Goal: Task Accomplishment & Management: Complete application form

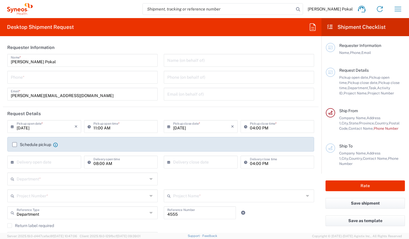
scroll to position [234, 0]
type input "Department"
type input "[US_STATE]"
type input "[GEOGRAPHIC_DATA]"
type input "Caerus Marketing Group LLC-[GEOGRAPHIC_DATA] [GEOGRAPHIC_DATA] [GEOGRAPHIC_DATA]"
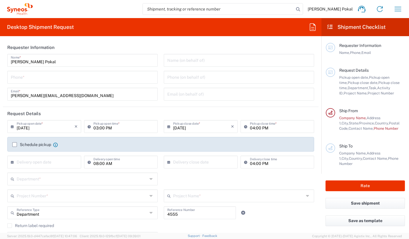
click at [63, 81] on input "tel" at bounding box center [82, 77] width 143 height 10
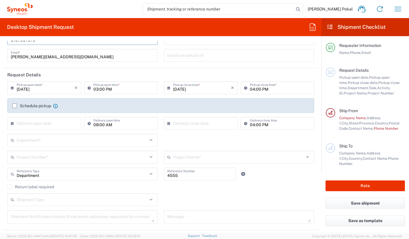
scroll to position [48, 0]
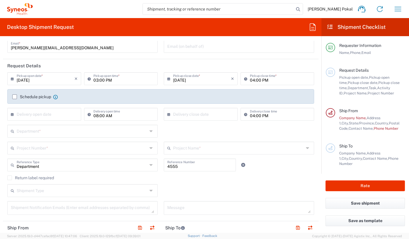
type input "8187937575"
click at [70, 82] on input "09/19/2025" at bounding box center [46, 78] width 58 height 10
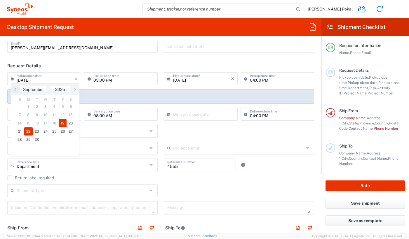
click at [25, 133] on span "22" at bounding box center [28, 132] width 9 height 8
type input "09/22/2025"
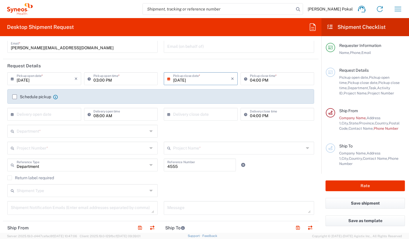
click at [167, 89] on div "Schedule pickup When scheduling a pickup please be sure to meet the following c…" at bounding box center [160, 96] width 307 height 15
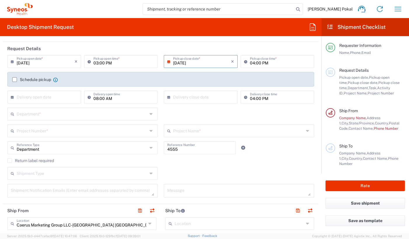
scroll to position [84, 0]
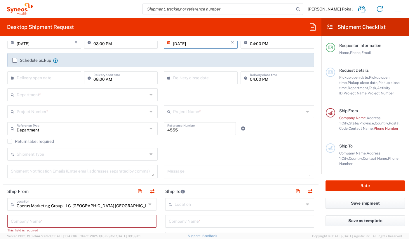
click at [15, 62] on label "Schedule pickup" at bounding box center [31, 60] width 39 height 5
click at [15, 60] on input "Schedule pickup" at bounding box center [15, 60] width 0 height 0
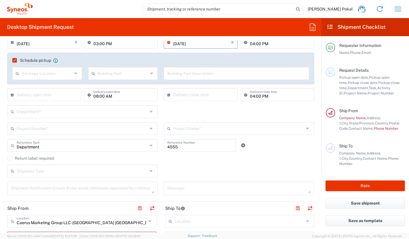
click at [15, 62] on label "Schedule pickup" at bounding box center [31, 60] width 39 height 5
click at [13, 60] on input "Schedule pickup" at bounding box center [13, 60] width 0 height 0
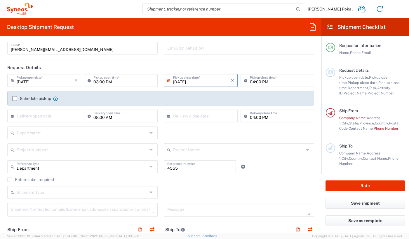
scroll to position [46, 0]
click at [110, 84] on input "03:00 PM" at bounding box center [123, 80] width 61 height 10
type input "08:00 PM"
click at [202, 70] on header "Request Details" at bounding box center [161, 67] width 316 height 13
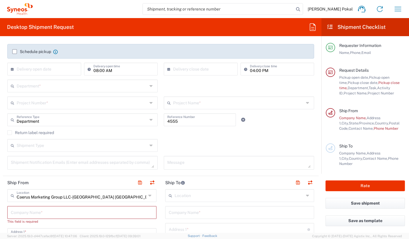
scroll to position [147, 0]
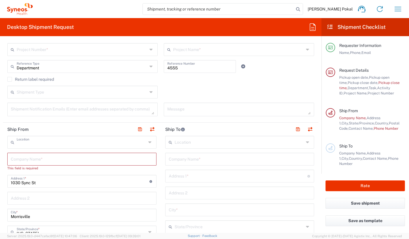
click at [115, 145] on input "text" at bounding box center [82, 142] width 130 height 10
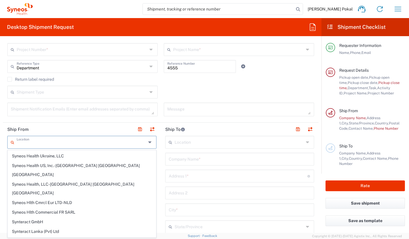
scroll to position [1162, 0]
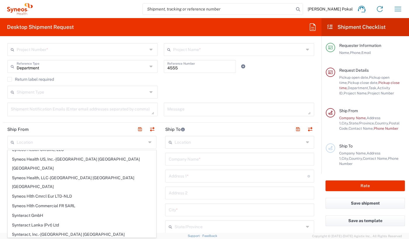
type input "Unassigned Location"
type input "Syneos Health"
type input "123 Main St"
type input "San Mateo"
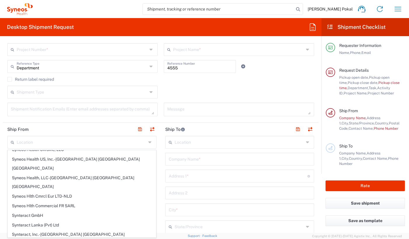
type input "California"
type input "94402"
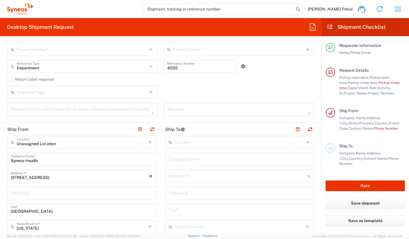
scroll to position [179, 0]
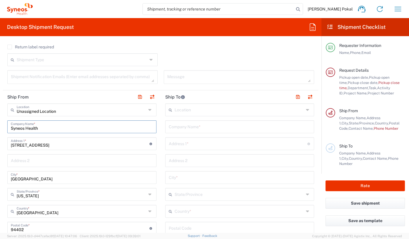
click at [58, 127] on input "Syneos Health" at bounding box center [82, 126] width 142 height 10
click at [56, 147] on input "123 Main St" at bounding box center [80, 143] width 139 height 10
type input "1"
type input "1792"
drag, startPoint x: 49, startPoint y: 128, endPoint x: -6, endPoint y: 128, distance: 55.2
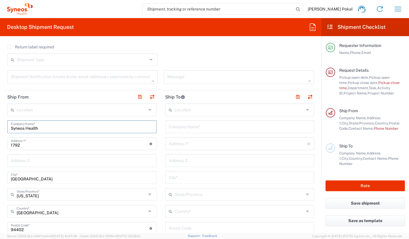
click at [0, 128] on html "Niral Pokal Home Shipment estimator Shipment tracking Desktop shipment request …" at bounding box center [204, 119] width 409 height 239
type input "Niral Pokal"
click at [29, 148] on input "1792" at bounding box center [80, 143] width 139 height 10
type input "1792 Crestmont Pl"
click at [37, 177] on input "San Mateo" at bounding box center [82, 177] width 142 height 10
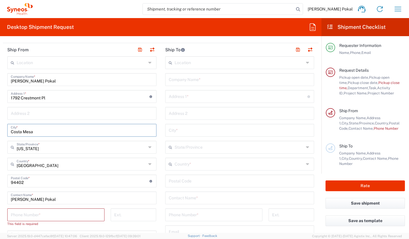
scroll to position [229, 0]
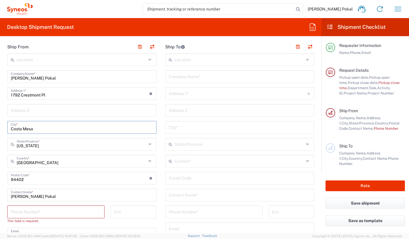
type input "Costa Mesa"
click at [51, 181] on input "undefined" at bounding box center [80, 178] width 139 height 10
type input "92627"
click at [48, 214] on input "tel" at bounding box center [56, 212] width 90 height 10
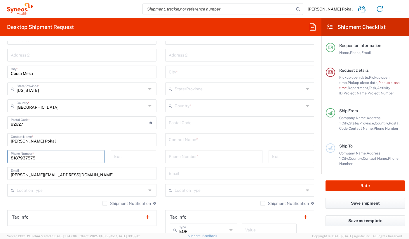
scroll to position [285, 0]
type input "8187937575"
click at [46, 191] on input "text" at bounding box center [82, 190] width 130 height 10
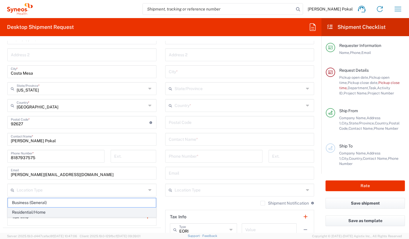
click at [41, 211] on span "Residential/Home" at bounding box center [82, 212] width 148 height 9
type input "Residential/Home"
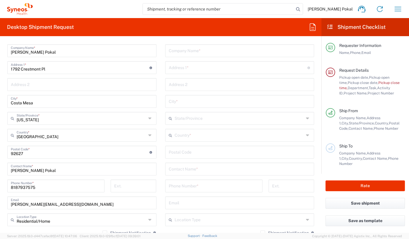
scroll to position [202, 0]
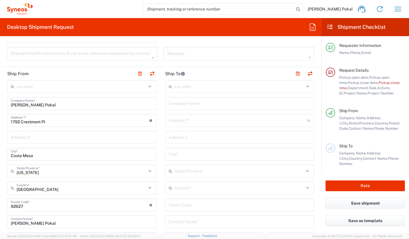
click at [222, 86] on input "text" at bounding box center [240, 86] width 130 height 10
type input "o"
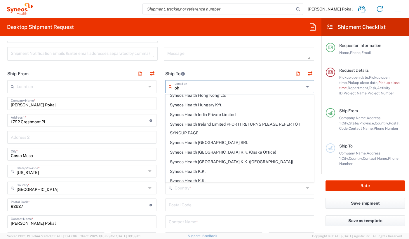
scroll to position [0, 0]
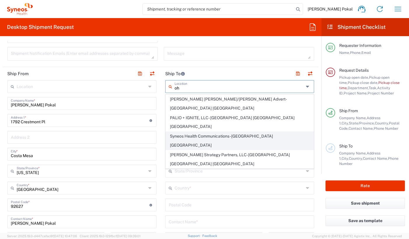
click at [228, 132] on span "Syneos Health Communications-Westerville OH" at bounding box center [240, 141] width 148 height 18
type input "Syneos Health Communications-Westerville OH"
type input "Syneos Health Communications, Inc."
type input "500 Olde Worthington Road"
type input "Westerville"
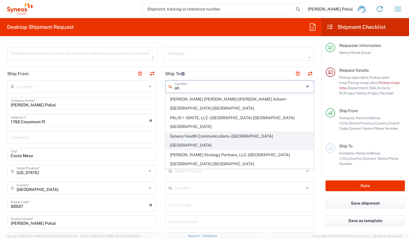
type input "United States"
type input "43082"
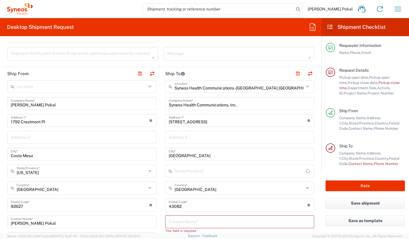
type input "Ohio"
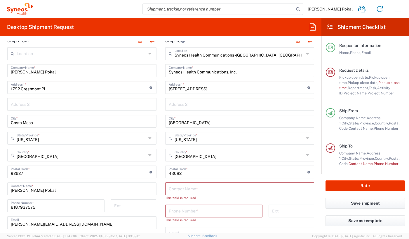
scroll to position [236, 0]
click at [203, 191] on input "text" at bounding box center [240, 188] width 142 height 10
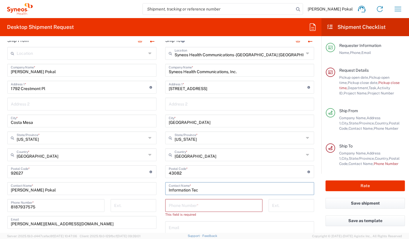
click at [220, 188] on input "Information Tec" at bounding box center [240, 188] width 142 height 10
click at [197, 191] on input "Information Tec" at bounding box center [240, 188] width 142 height 10
paste input "hnology"
type input "Information Technology"
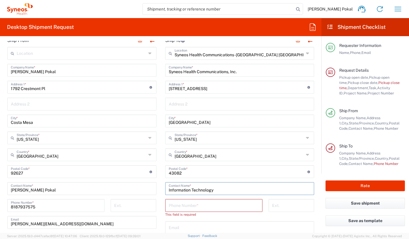
click at [226, 207] on input "tel" at bounding box center [214, 205] width 90 height 10
paste input "614-543-6650"
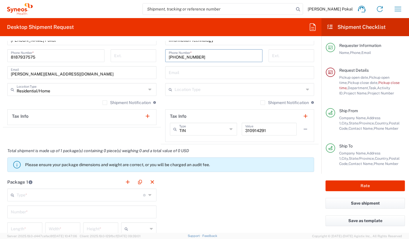
scroll to position [396, 0]
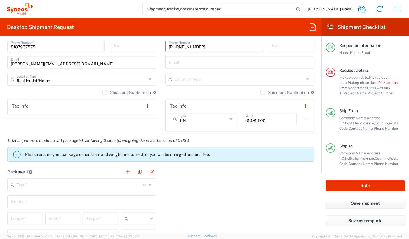
type input "614-543-6650"
click at [81, 182] on input "text" at bounding box center [80, 185] width 126 height 10
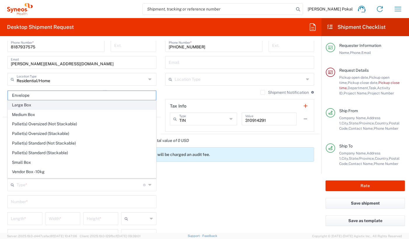
click at [31, 103] on span "Large Box" at bounding box center [82, 105] width 148 height 9
type input "Large Box"
type input "17.5"
type input "12.5"
type input "3"
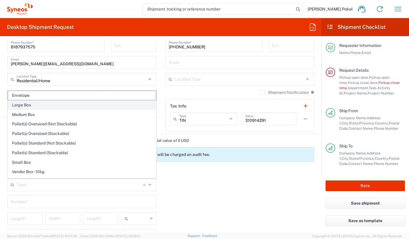
type input "in"
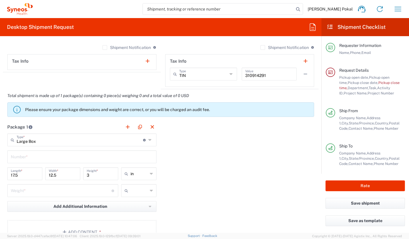
scroll to position [444, 0]
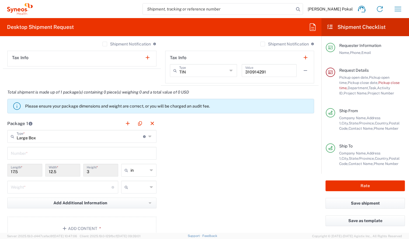
click at [54, 159] on div "Number *" at bounding box center [81, 153] width 149 height 13
click at [54, 156] on input "text" at bounding box center [82, 153] width 142 height 10
type input "1"
click at [48, 187] on input "number" at bounding box center [61, 187] width 101 height 10
type input "5.5"
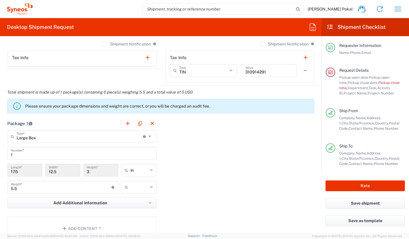
click at [200, 181] on div "Package 1 Large Box Type * Material used to package goods Envelope Large Box Me…" at bounding box center [161, 181] width 316 height 128
click at [154, 187] on div at bounding box center [138, 187] width 35 height 13
click at [140, 208] on span "lbs" at bounding box center [139, 209] width 34 height 9
type input "lbs"
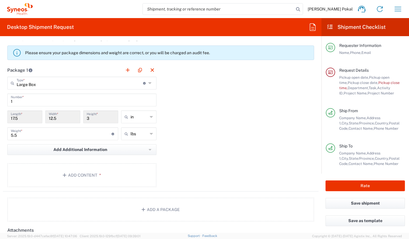
scroll to position [502, 0]
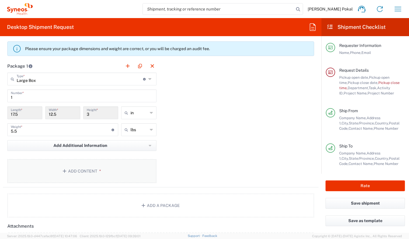
click at [109, 164] on button "Add Content *" at bounding box center [81, 171] width 149 height 24
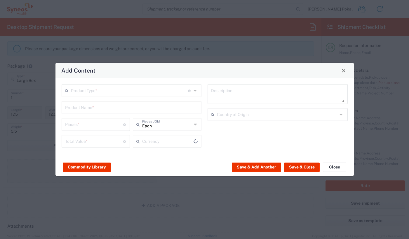
type input "US Dollar"
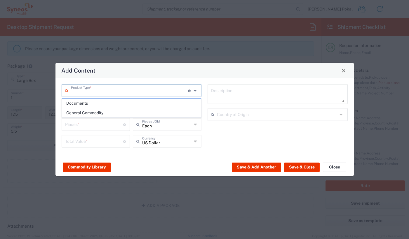
click at [100, 91] on input "text" at bounding box center [129, 90] width 117 height 10
click at [97, 111] on span "General Commodity" at bounding box center [131, 113] width 139 height 9
type input "General Commodity"
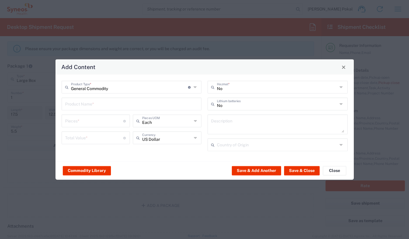
click at [117, 105] on input "text" at bounding box center [131, 104] width 133 height 10
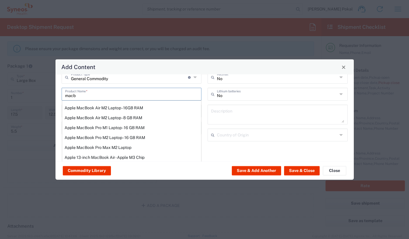
scroll to position [9, 0]
click at [118, 127] on div "Apple MacBook Pro M1 Laptop - 16 GB RAM" at bounding box center [131, 128] width 139 height 10
type input "Apple MacBook Pro M1 Laptop - 16 GB RAM"
type input "1"
type textarea "M1 Pro - 16-core GPU - 16 GB RAM - 512 GB SSD"
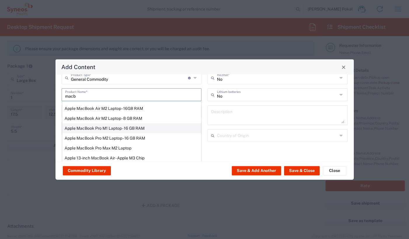
type input "China"
type input "Yes"
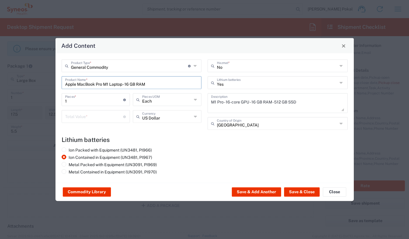
scroll to position [0, 0]
click at [103, 120] on input "number" at bounding box center [94, 116] width 58 height 10
type input "500"
click at [303, 192] on button "Save & Close" at bounding box center [302, 192] width 36 height 9
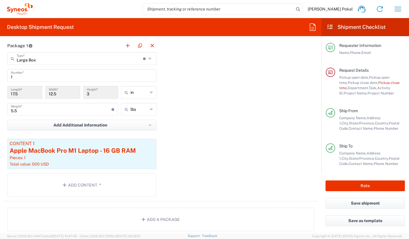
scroll to position [463, 0]
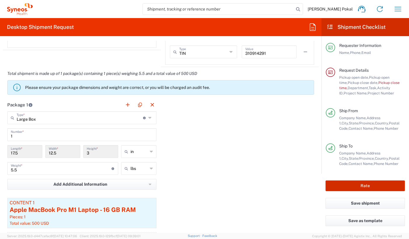
click at [358, 185] on button "Rate" at bounding box center [365, 186] width 79 height 11
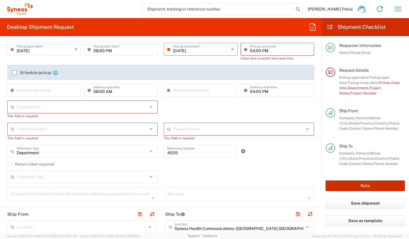
scroll to position [0, 0]
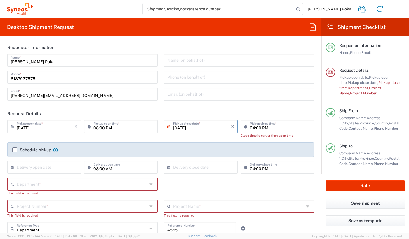
click at [111, 128] on input "08:00 PM" at bounding box center [123, 126] width 61 height 10
click at [109, 128] on input "08:00 PM" at bounding box center [123, 126] width 61 height 10
type input "08:00 an"
click at [33, 127] on input "09/22/2025" at bounding box center [46, 126] width 58 height 10
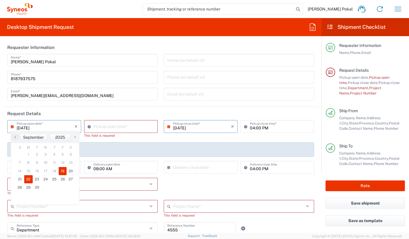
click at [65, 173] on span "19" at bounding box center [63, 171] width 8 height 8
type input "09/19/2025"
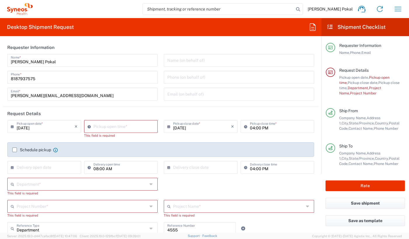
type input "02:53 PM"
click at [140, 128] on input "02:53 PM" at bounding box center [123, 126] width 61 height 10
click at [185, 145] on div "Schedule pickup When scheduling a pickup please be sure to meet the following c…" at bounding box center [160, 149] width 307 height 15
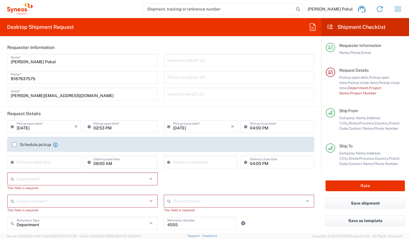
click at [188, 124] on input "09/19/2025" at bounding box center [202, 126] width 58 height 10
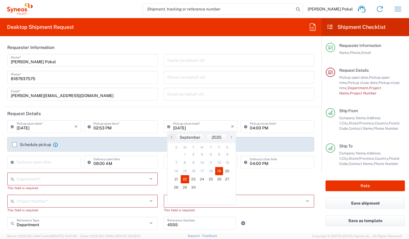
click at [182, 180] on span "22" at bounding box center [185, 179] width 9 height 8
type input "09/22/2025"
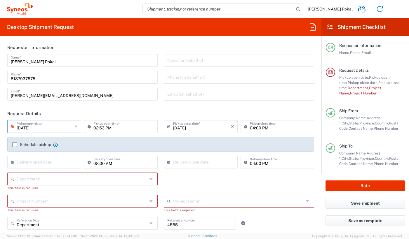
click at [99, 129] on input "02:53 PM" at bounding box center [123, 126] width 61 height 10
click at [108, 128] on input "09:53 PM" at bounding box center [123, 126] width 61 height 10
click at [101, 128] on input "09:53 am" at bounding box center [123, 126] width 61 height 10
type input "09:00 AM"
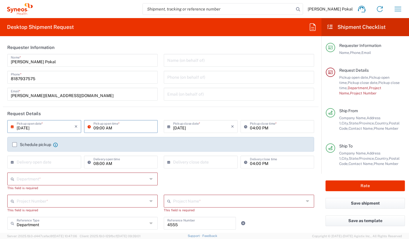
click at [109, 135] on div "09:00 AM Pickup open time *" at bounding box center [121, 128] width 77 height 17
click at [251, 127] on input "04:00 PM" at bounding box center [280, 126] width 61 height 10
type input "06:00 PM"
click at [256, 141] on div "Schedule pickup When scheduling a pickup please be sure to meet the following c…" at bounding box center [160, 144] width 307 height 15
click at [344, 186] on button "Rate" at bounding box center [365, 186] width 79 height 11
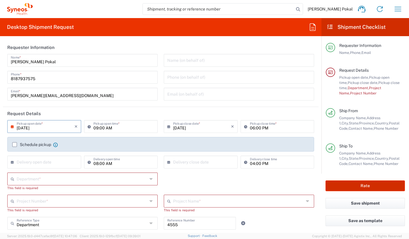
scroll to position [30, 0]
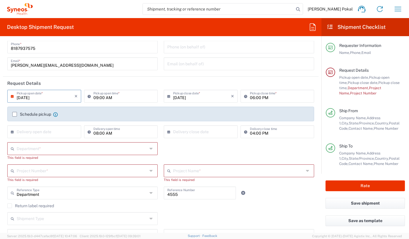
click at [107, 147] on input "text" at bounding box center [82, 148] width 131 height 10
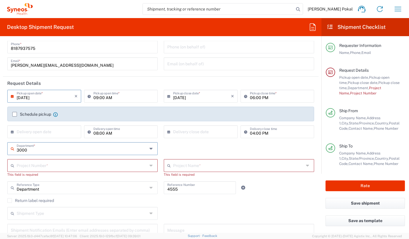
type input "3000"
click at [103, 166] on input "text" at bounding box center [82, 165] width 131 height 10
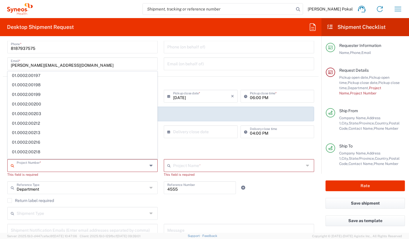
scroll to position [0, 0]
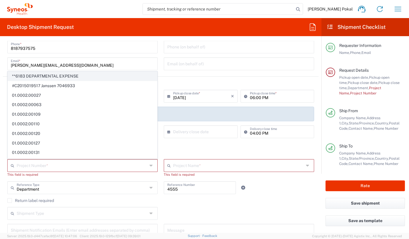
click at [60, 78] on span "**6183 DEPARTMENTAL EXPENSE" at bounding box center [82, 76] width 149 height 9
type input "**6183 DEPARTMENTAL EXPENSE"
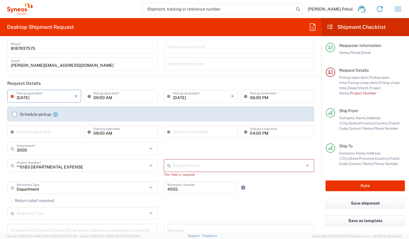
type input "6183"
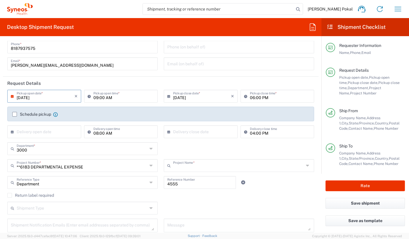
click at [217, 167] on input "text" at bounding box center [238, 165] width 131 height 10
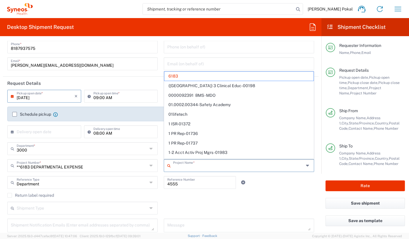
click at [275, 188] on div "Department Reference Type Department Account Type Activity ID Airline Appointme…" at bounding box center [160, 184] width 313 height 17
type input "6183"
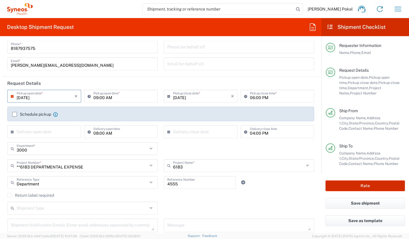
click at [375, 181] on button "Rate" at bounding box center [365, 186] width 79 height 11
type input "**6183 DEPARTMENTAL EXPENSE"
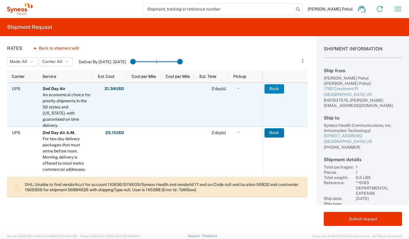
click at [279, 91] on button "Book" at bounding box center [275, 88] width 20 height 9
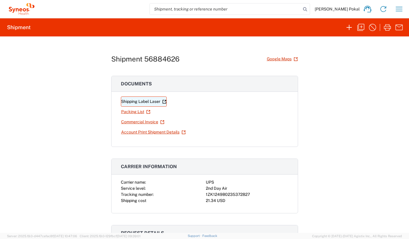
click at [154, 100] on link "Shipping Label Laser" at bounding box center [144, 102] width 46 height 10
click at [388, 29] on icon "button" at bounding box center [387, 27] width 9 height 9
